Goal: Transaction & Acquisition: Book appointment/travel/reservation

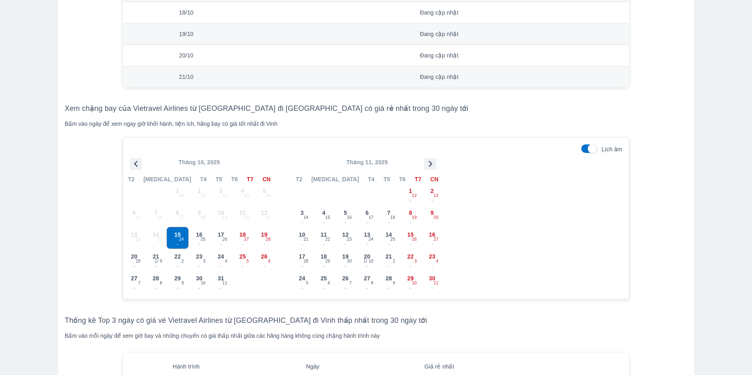
scroll to position [701, 0]
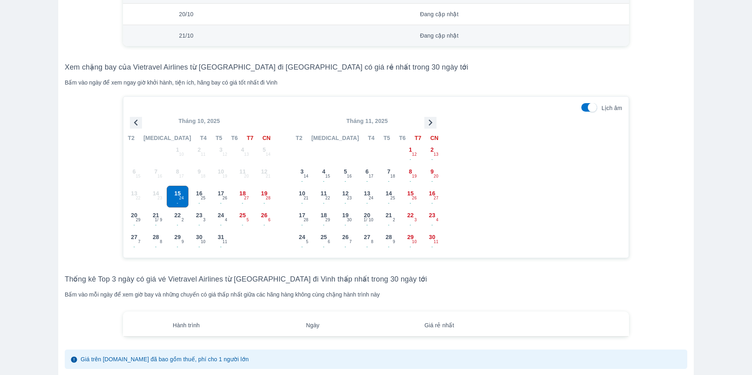
click at [438, 123] on p "Tháng 11, 2025" at bounding box center [367, 121] width 152 height 8
click at [435, 123] on icon "button" at bounding box center [430, 123] width 12 height 12
click at [436, 124] on icon "button" at bounding box center [430, 123] width 12 height 12
click at [414, 194] on div "17 - 29" at bounding box center [410, 196] width 21 height 21
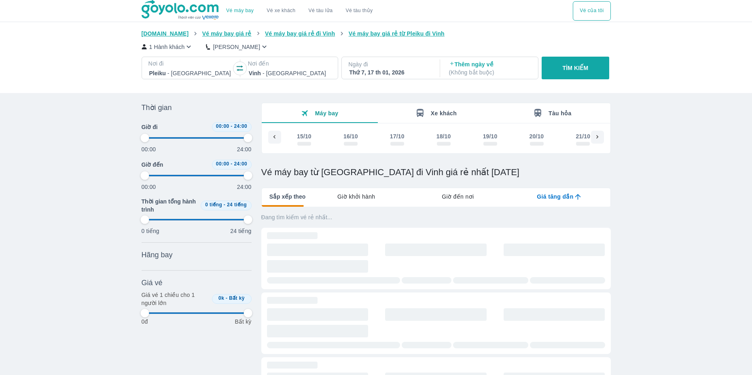
scroll to position [0, 4370]
type input "97.9166666666667"
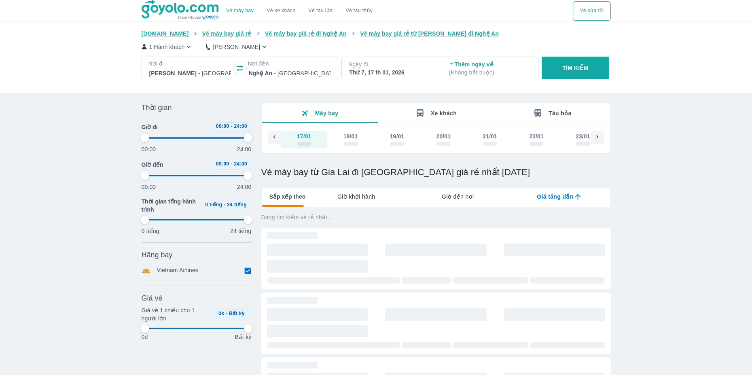
type input "97.9166666666667"
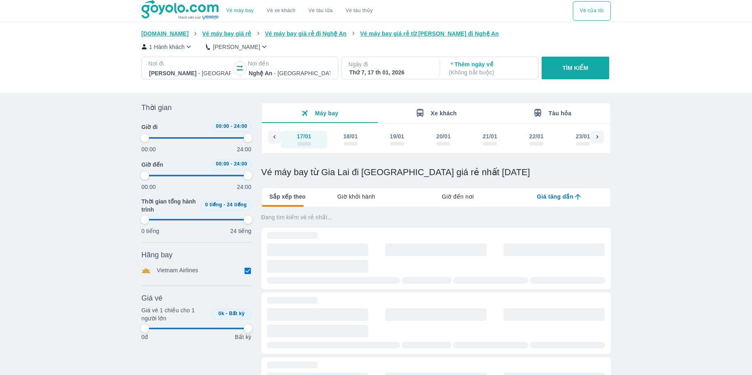
type input "97.9166666666667"
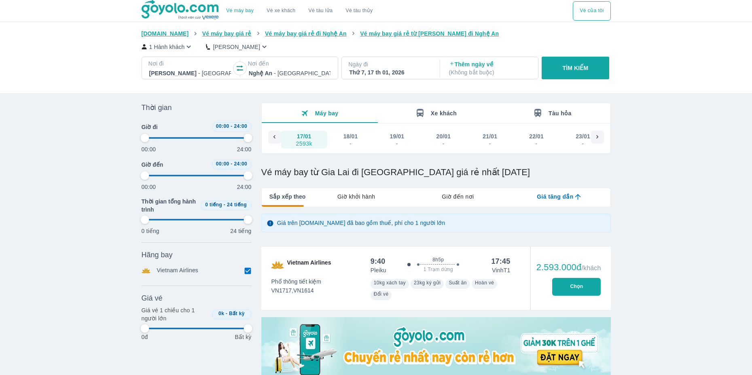
type input "97.9166666666667"
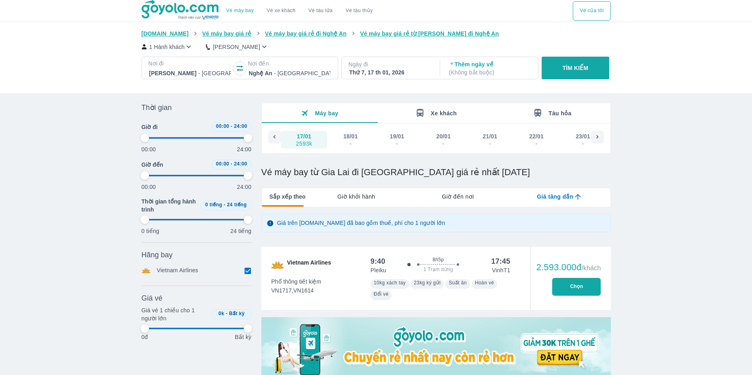
type input "97.9166666666667"
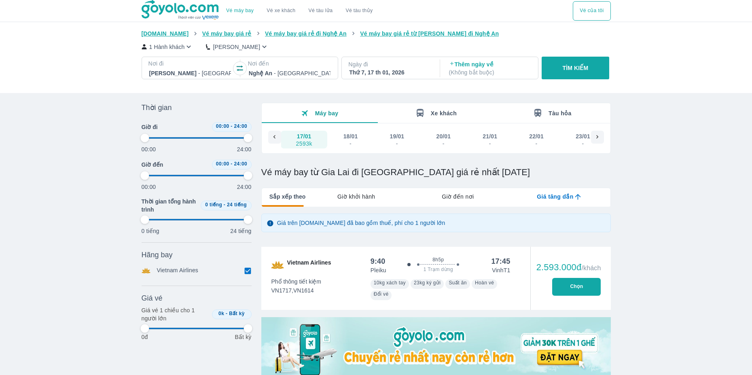
type input "97.9166666666667"
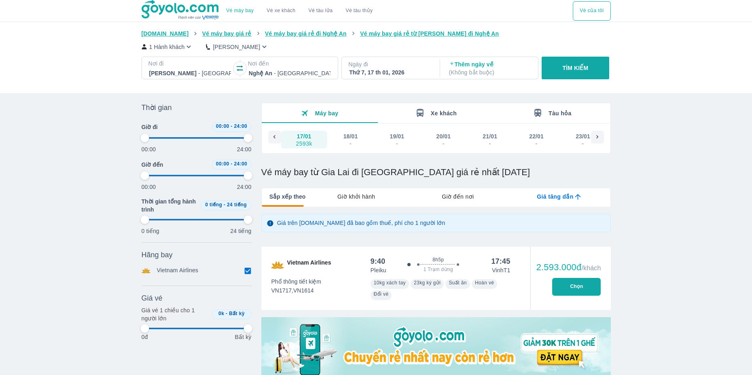
type input "97.9166666666667"
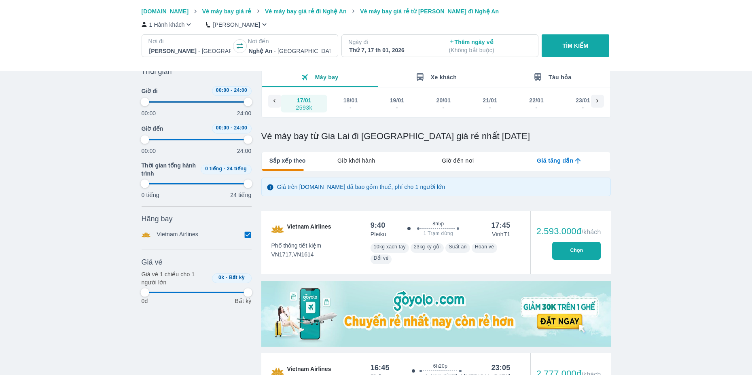
type input "97.9166666666667"
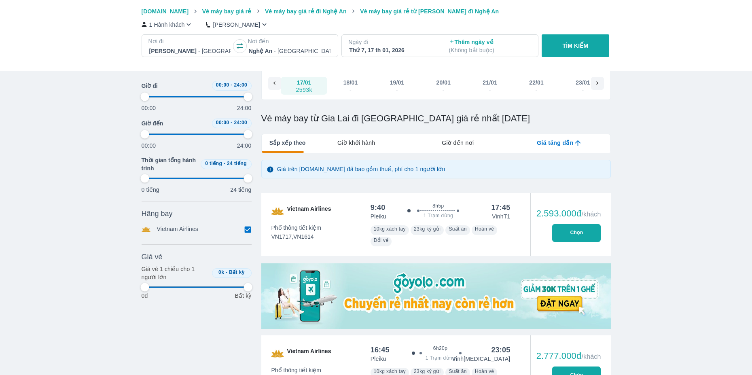
type input "97.9166666666667"
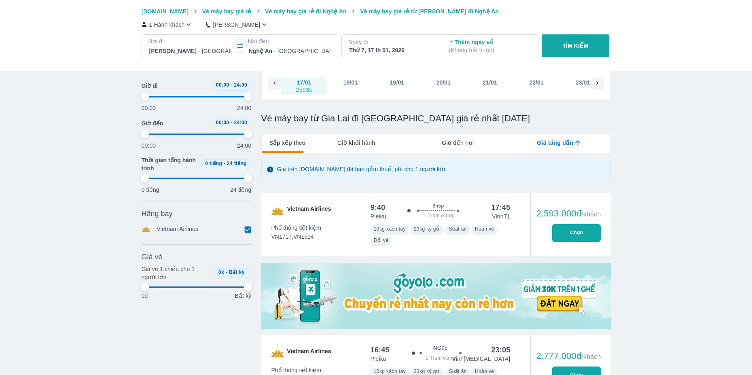
type input "97.9166666666667"
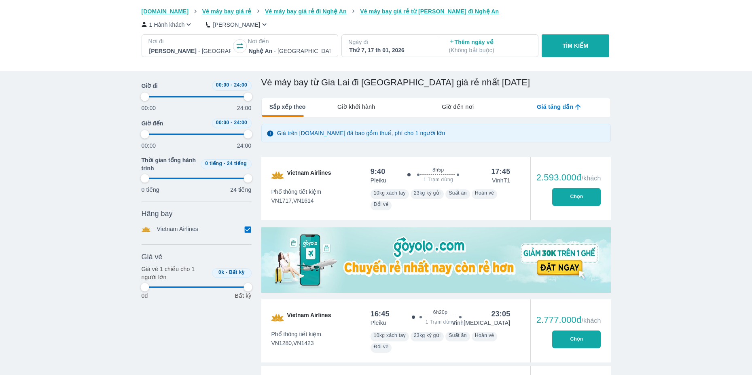
scroll to position [108, 0]
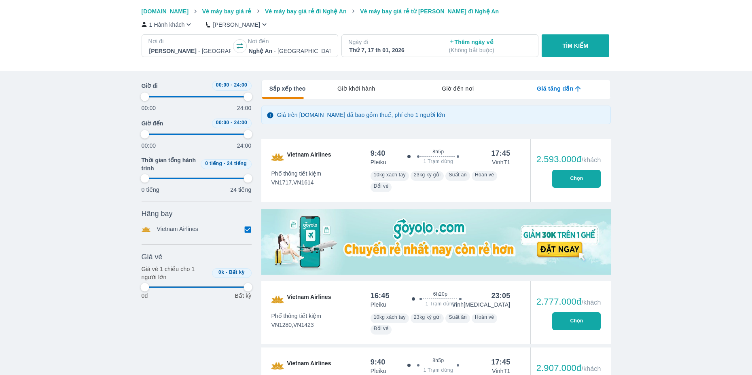
type input "97.9166666666667"
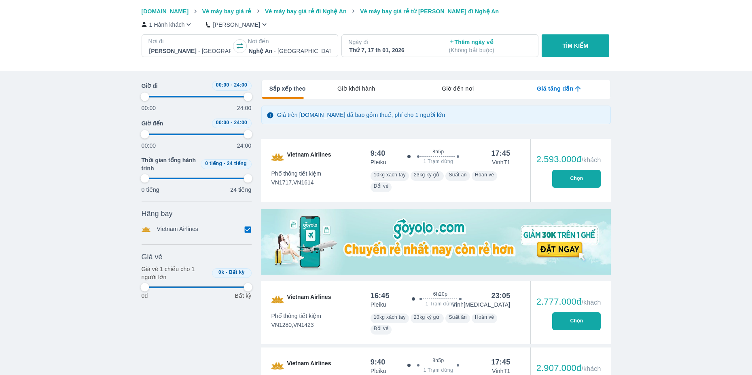
type input "97.9166666666667"
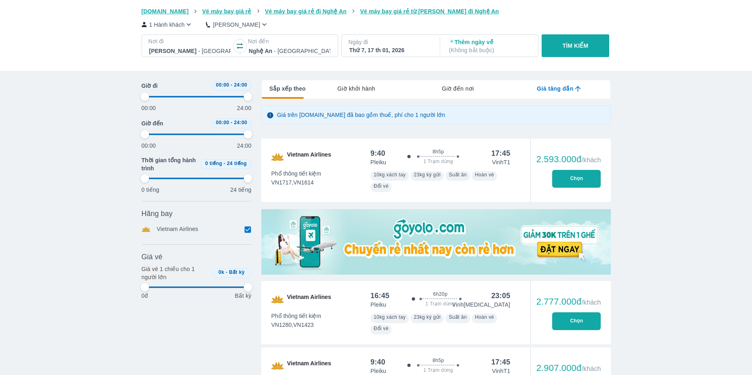
type input "97.9166666666667"
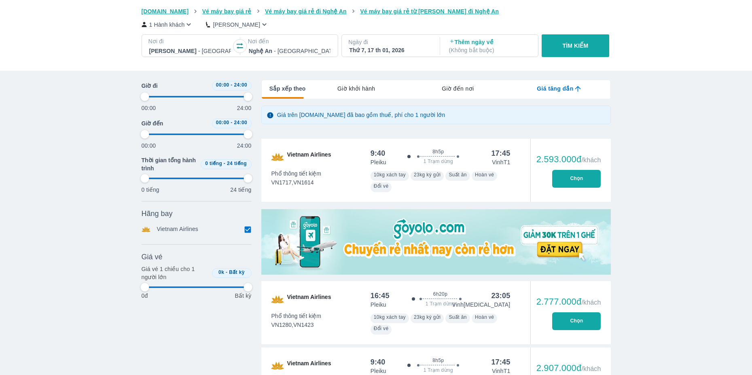
type input "97.9166666666667"
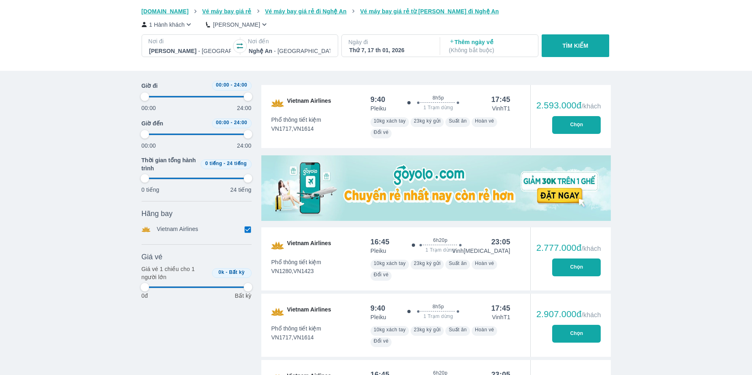
scroll to position [216, 0]
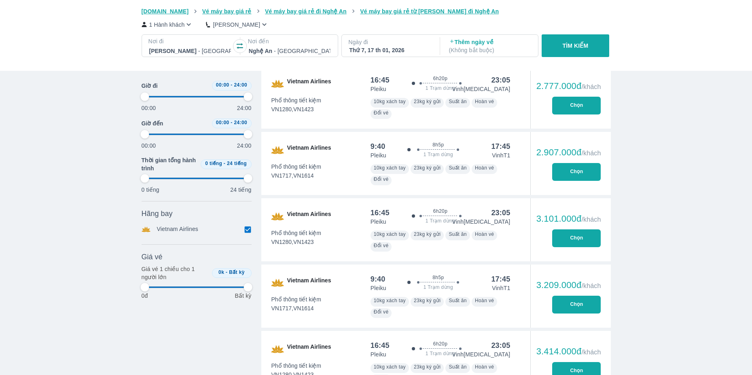
type input "97.9166666666667"
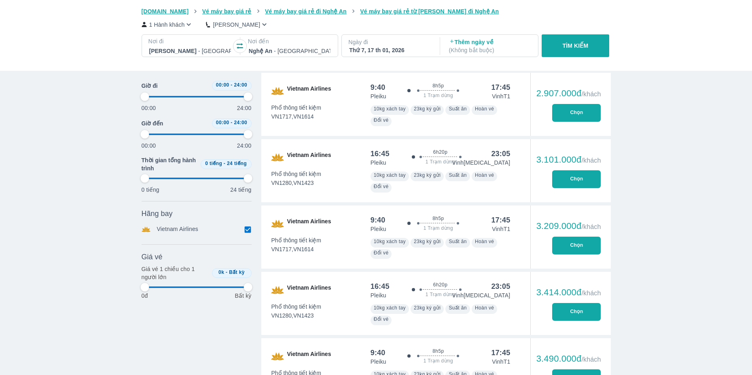
type input "97.9166666666667"
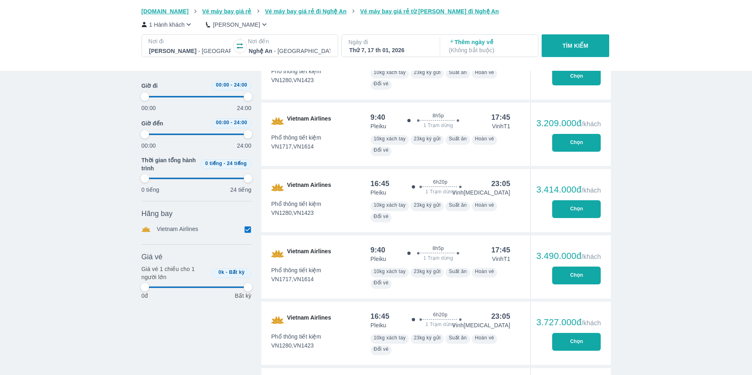
type input "97.9166666666667"
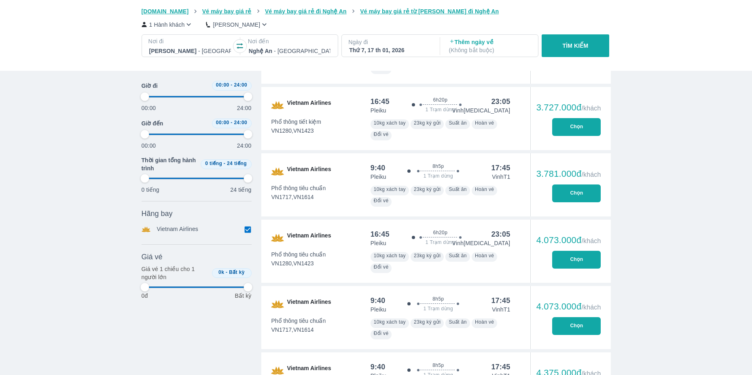
scroll to position [755, 0]
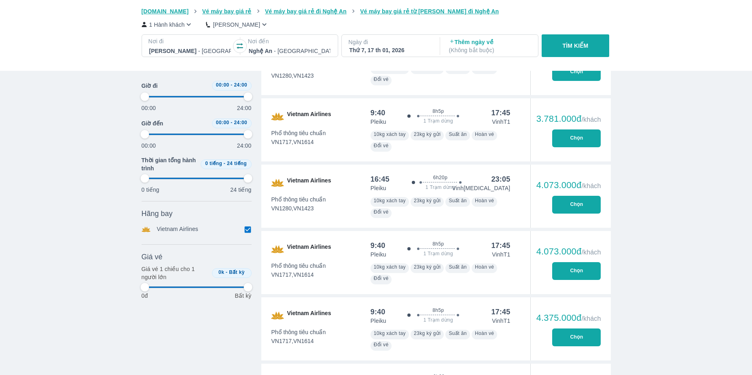
type input "97.9166666666667"
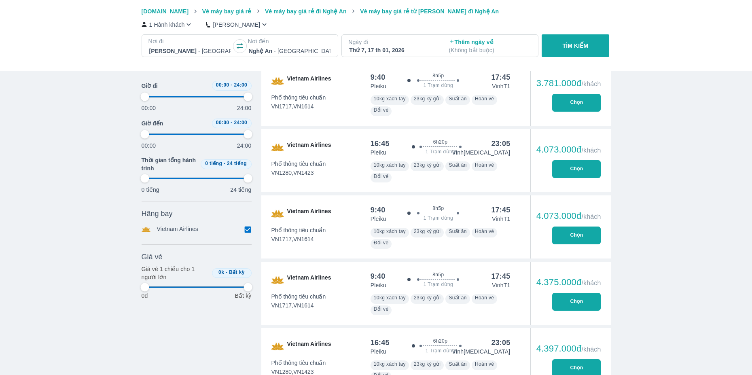
type input "97.9166666666667"
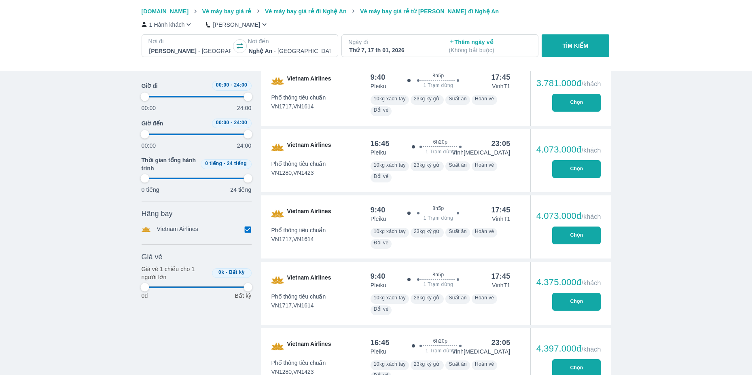
type input "97.9166666666667"
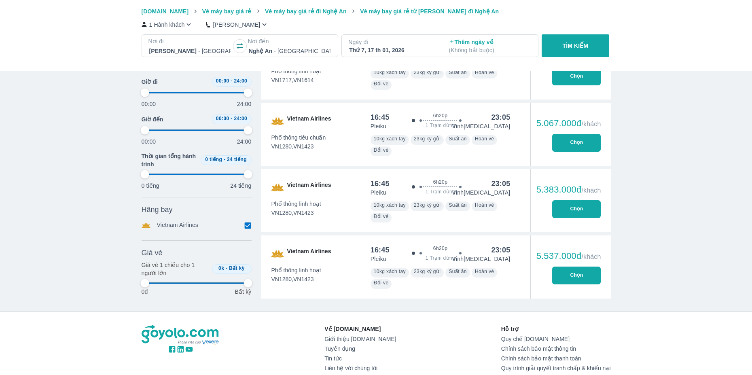
scroll to position [1349, 0]
type input "97.9166666666667"
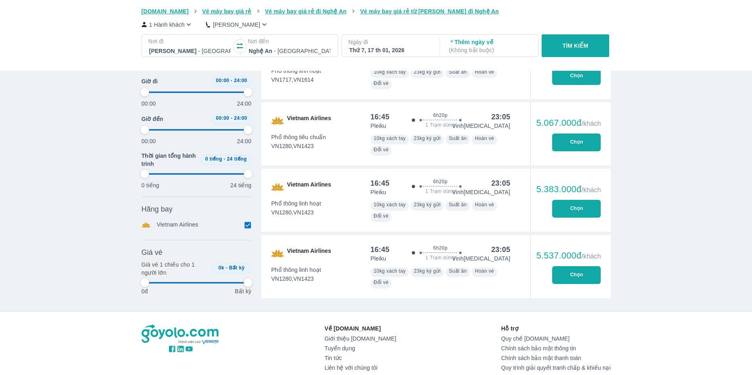
type input "97.9166666666667"
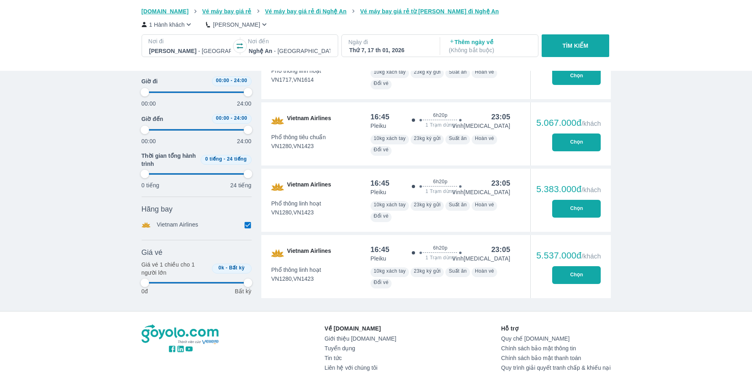
type input "97.9166666666667"
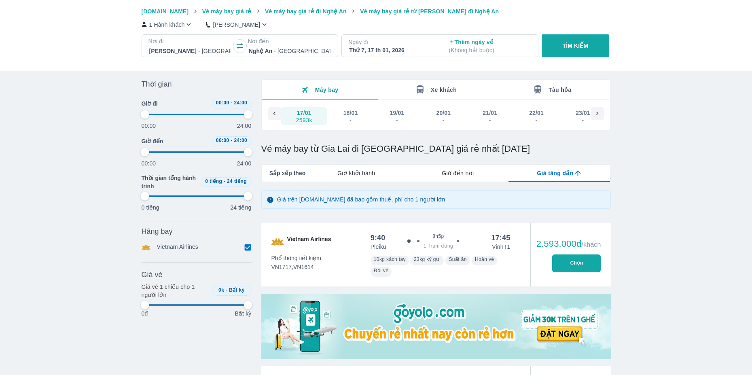
scroll to position [0, 0]
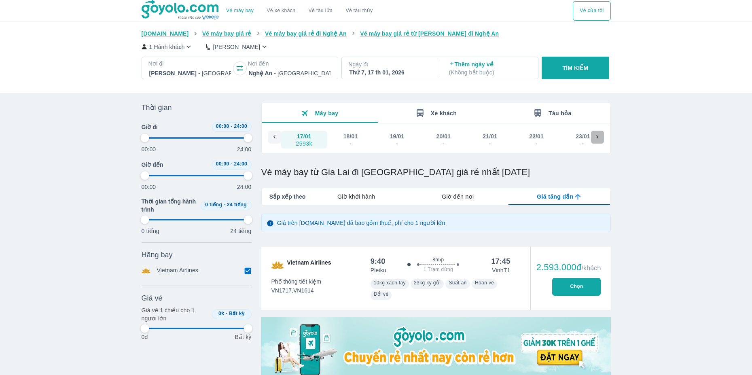
click at [594, 139] on icon at bounding box center [597, 137] width 7 height 7
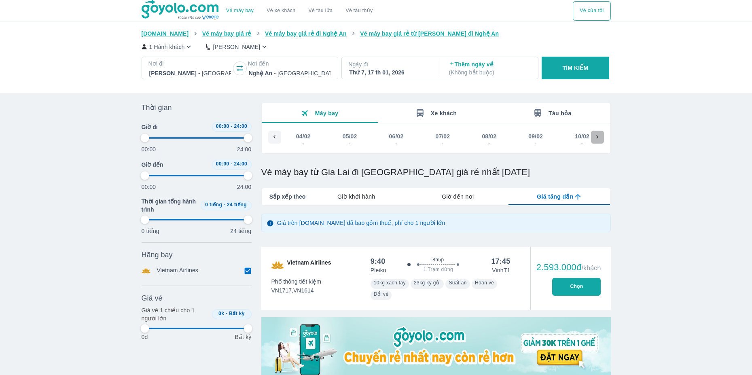
click at [593, 141] on div at bounding box center [597, 137] width 13 height 13
click at [580, 138] on div "16/02" at bounding box center [582, 136] width 15 height 8
type input "97.9166666666667"
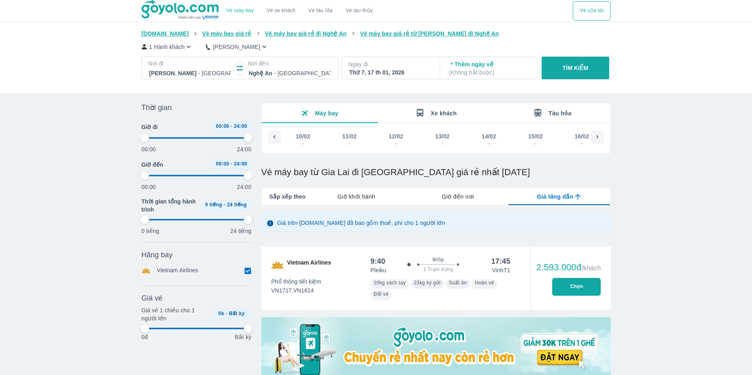
type input "97.9166666666667"
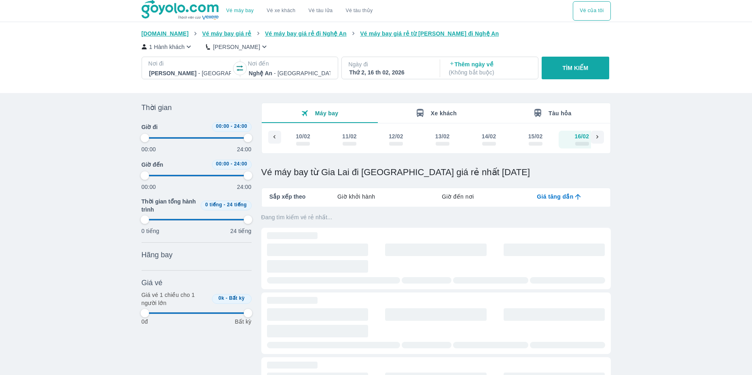
scroll to position [0, 5501]
type input "97.9166666666667"
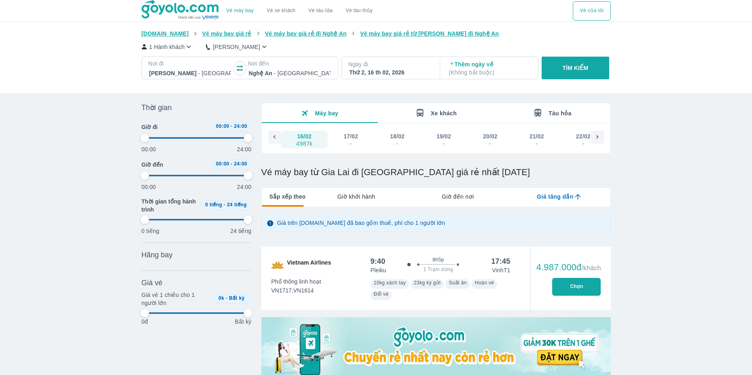
type input "97.9166666666667"
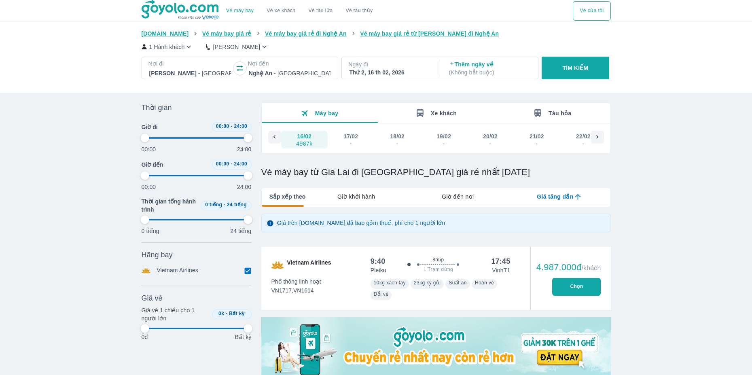
type input "97.9166666666667"
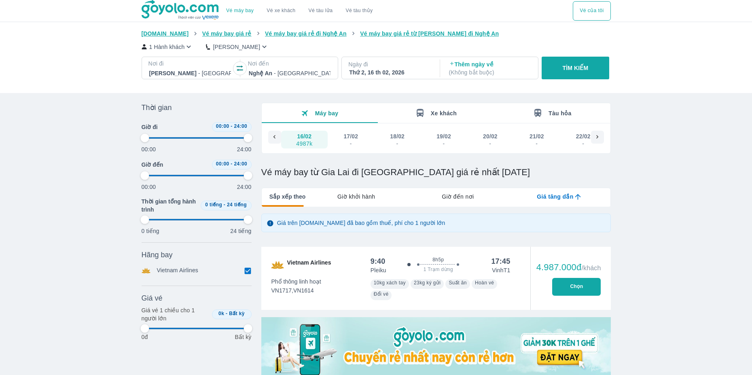
type input "97.9166666666667"
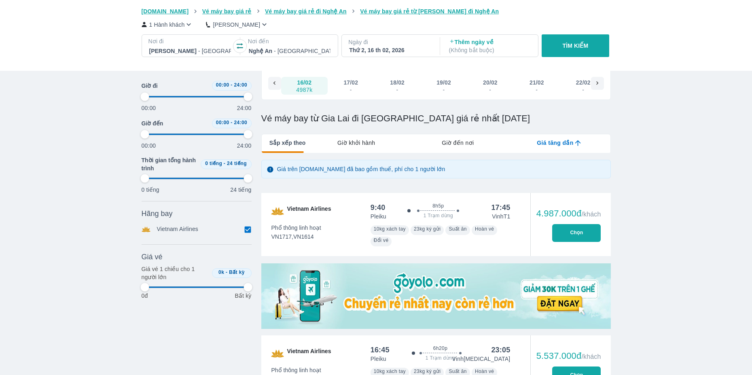
type input "97.9166666666667"
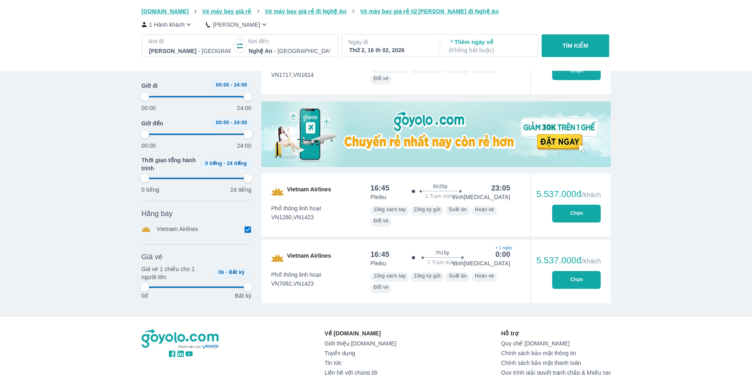
type input "97.9166666666667"
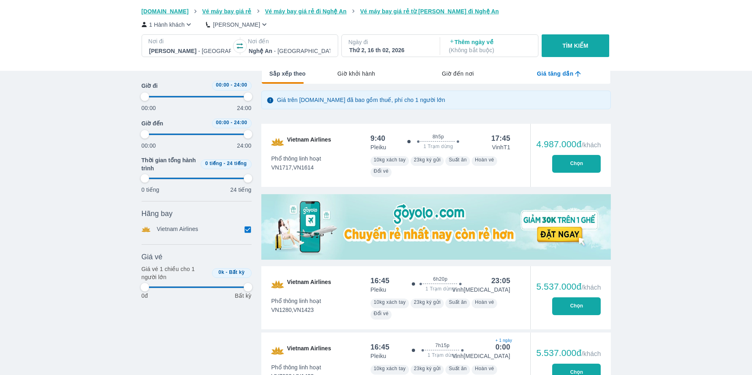
type input "97.9166666666667"
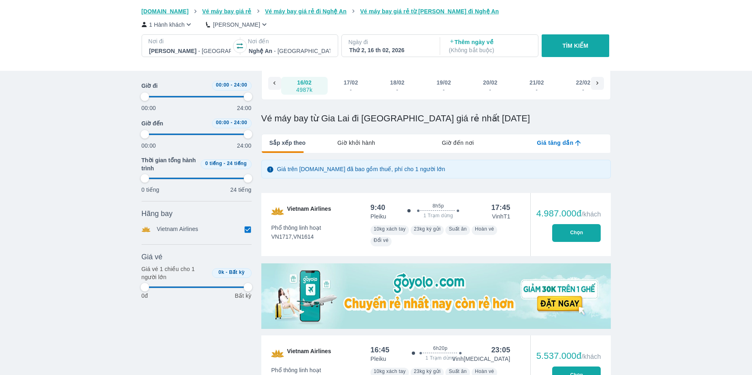
scroll to position [0, 0]
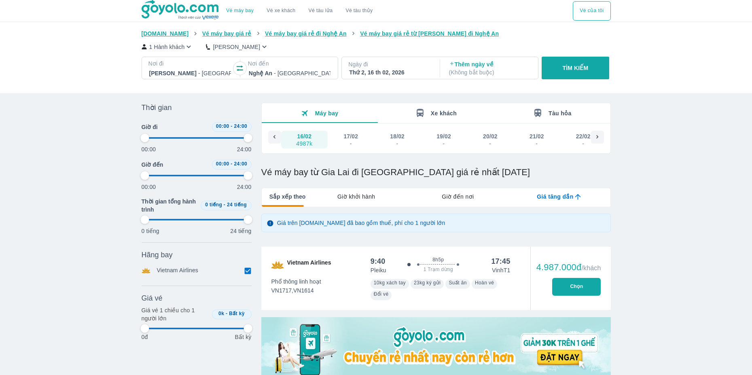
type input "97.9166666666667"
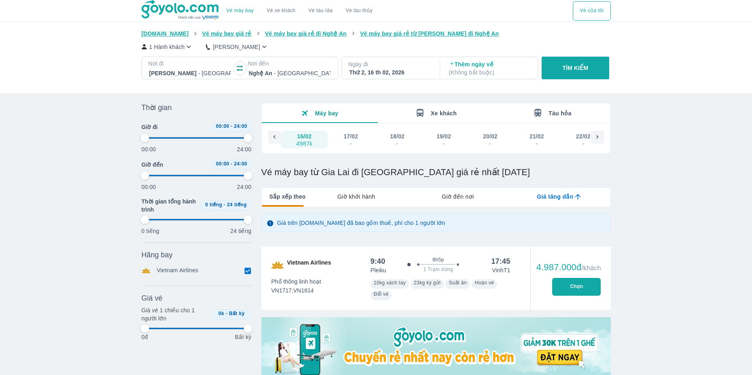
type input "97.9166666666667"
